Goal: Find specific page/section: Find specific page/section

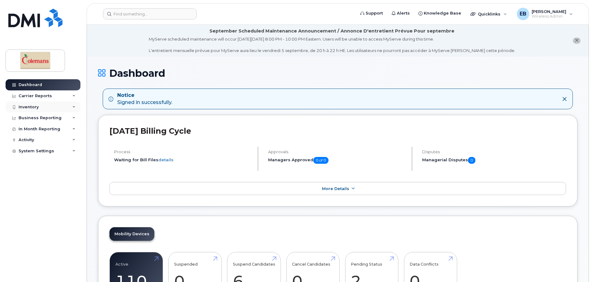
click at [37, 107] on div "Inventory" at bounding box center [29, 107] width 20 height 5
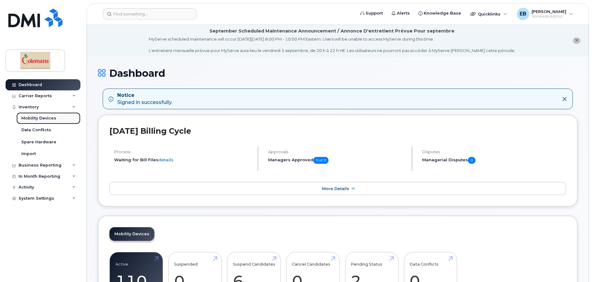
click at [45, 118] on div "Mobility Devices" at bounding box center [38, 118] width 35 height 6
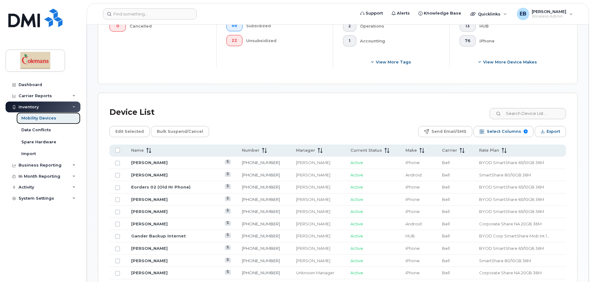
scroll to position [247, 0]
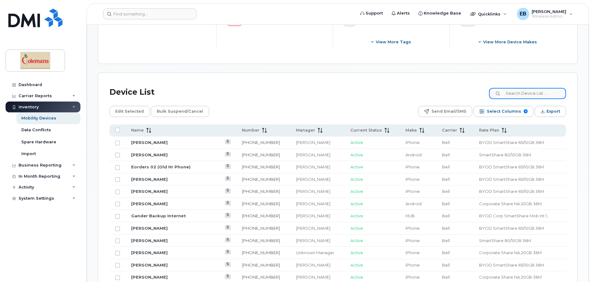
click at [537, 88] on input at bounding box center [527, 93] width 77 height 11
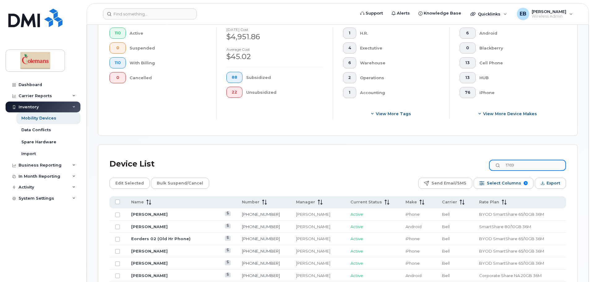
type input "1769"
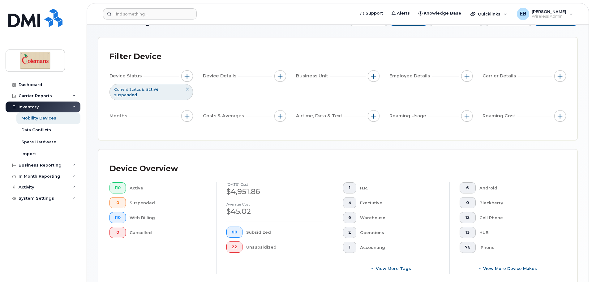
scroll to position [0, 0]
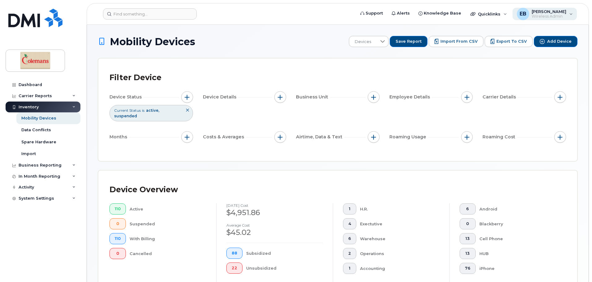
click at [551, 16] on span "Wireless Admin" at bounding box center [549, 16] width 35 height 5
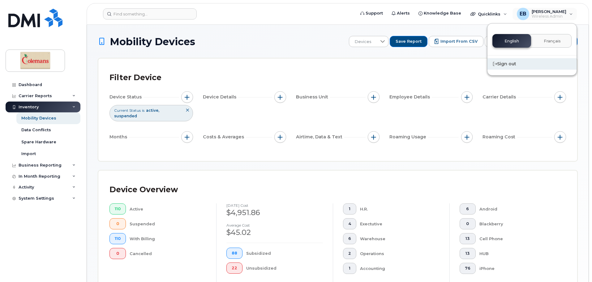
click at [511, 61] on div "Sign out" at bounding box center [531, 63] width 89 height 11
